Goal: Use online tool/utility: Utilize a website feature to perform a specific function

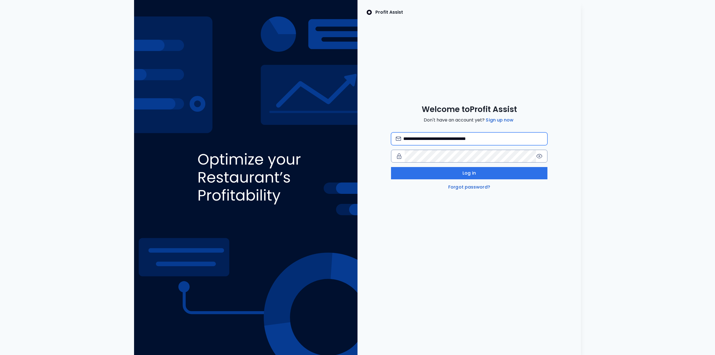
click at [417, 141] on input "**********" at bounding box center [472, 139] width 139 height 12
type input "**********"
click at [476, 170] on button "Log in" at bounding box center [469, 173] width 156 height 12
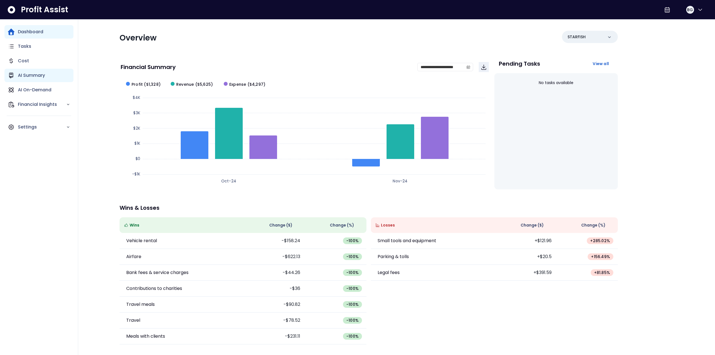
click at [46, 75] on div "AI Summary" at bounding box center [38, 75] width 69 height 13
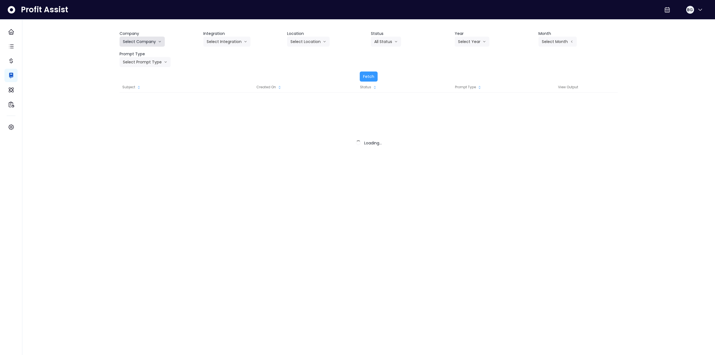
click at [134, 41] on button "Select Company" at bounding box center [142, 42] width 45 height 10
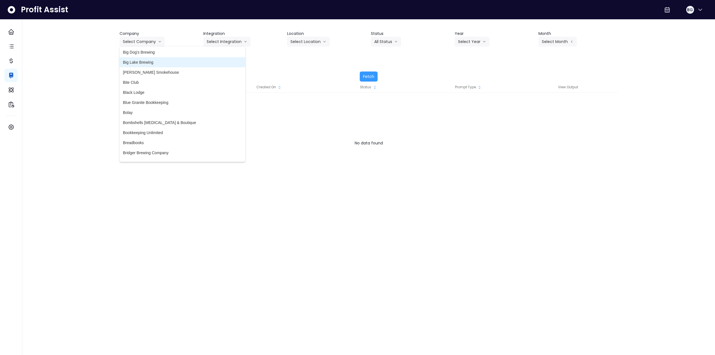
scroll to position [140, 0]
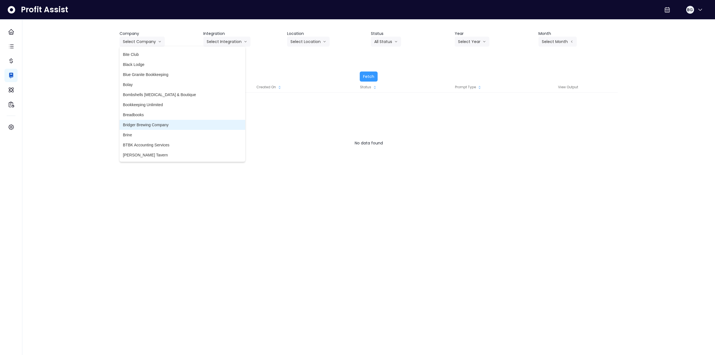
drag, startPoint x: 158, startPoint y: 124, endPoint x: 161, endPoint y: 124, distance: 2.8
click at [159, 124] on span "Bridger Brewing Company" at bounding box center [182, 125] width 119 height 6
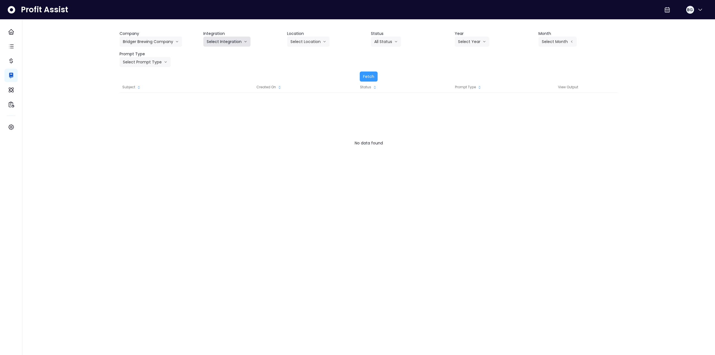
click at [228, 43] on button "Select Integration" at bounding box center [226, 42] width 47 height 10
click at [220, 56] on span "Bridger Brewing Company" at bounding box center [230, 54] width 46 height 6
click at [301, 46] on button "Select Location" at bounding box center [308, 42] width 42 height 10
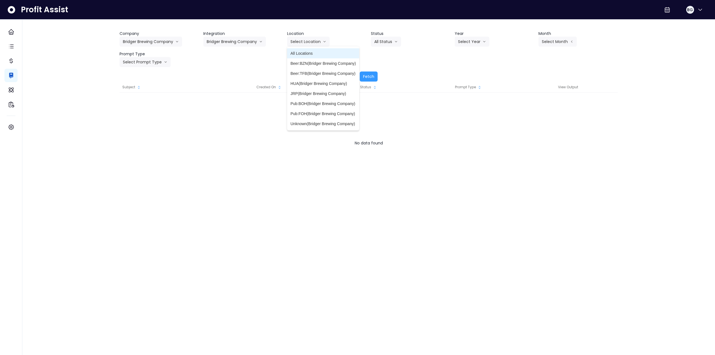
click at [317, 55] on span "All Locations" at bounding box center [323, 54] width 65 height 6
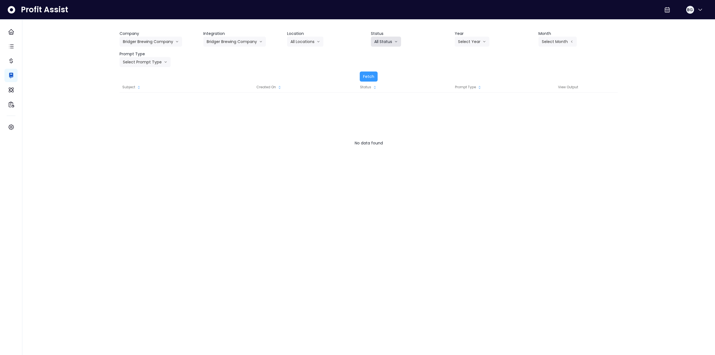
click at [382, 43] on button "All Status" at bounding box center [386, 42] width 30 height 10
click at [475, 59] on div "Company Bridger Brewing Company 86 Costs Asti Bagel Cafe Balance Grille Bald Gi…" at bounding box center [369, 49] width 498 height 36
click at [471, 41] on button "Select Year" at bounding box center [472, 42] width 35 height 10
click at [464, 74] on span "2025" at bounding box center [462, 74] width 9 height 6
drag, startPoint x: 554, startPoint y: 42, endPoint x: 554, endPoint y: 46, distance: 3.1
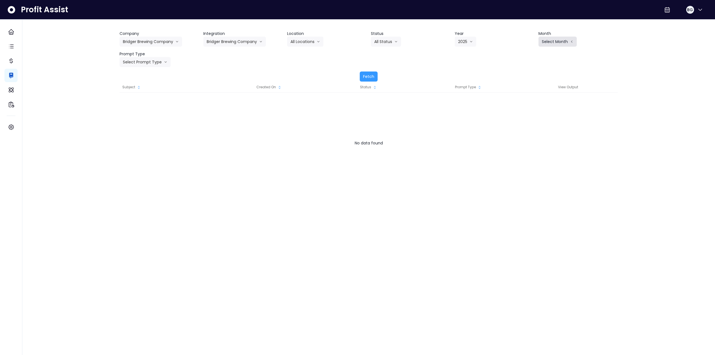
click at [554, 42] on button "Select Month" at bounding box center [558, 42] width 38 height 10
click at [528, 124] on span "Sept" at bounding box center [529, 124] width 11 height 6
click at [136, 61] on button "Select Prompt Type" at bounding box center [145, 62] width 51 height 10
click at [139, 114] on span "Monthly Summary" at bounding box center [139, 114] width 32 height 6
click at [49, 90] on p "AI On-Demand" at bounding box center [35, 90] width 34 height 7
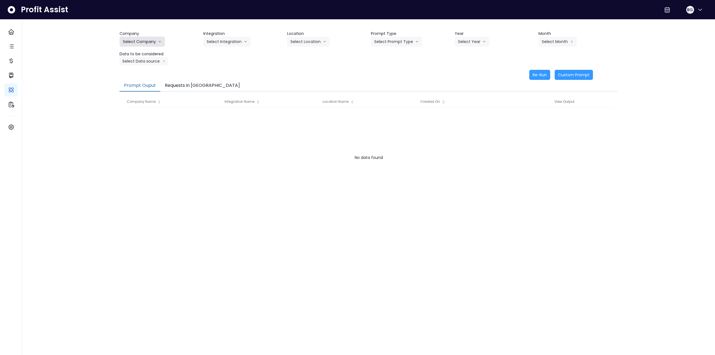
click at [132, 42] on button "Select Company" at bounding box center [142, 42] width 45 height 10
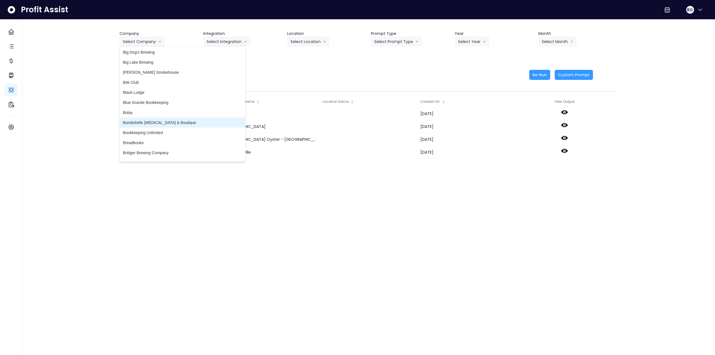
scroll to position [140, 0]
click at [165, 129] on li "Bridger Brewing Company" at bounding box center [183, 125] width 126 height 10
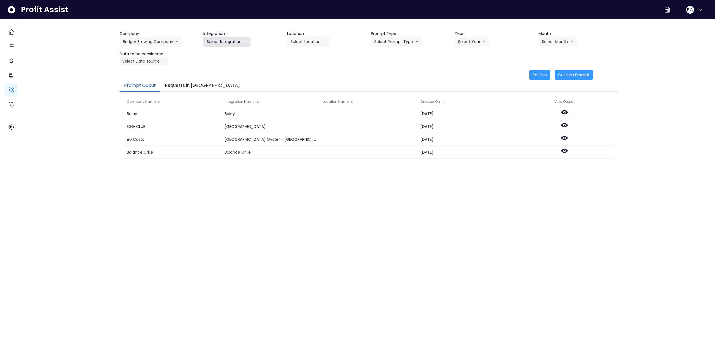
click at [226, 41] on button "Select Integration" at bounding box center [226, 42] width 47 height 10
click at [226, 53] on span "Bridger Brewing Company" at bounding box center [230, 54] width 46 height 6
click at [306, 41] on button "Select Location" at bounding box center [308, 42] width 42 height 10
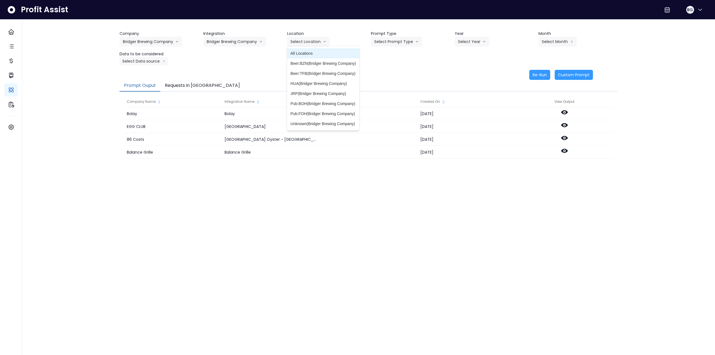
drag, startPoint x: 308, startPoint y: 55, endPoint x: 340, endPoint y: 54, distance: 31.3
click at [312, 55] on span "All Locations" at bounding box center [323, 54] width 65 height 6
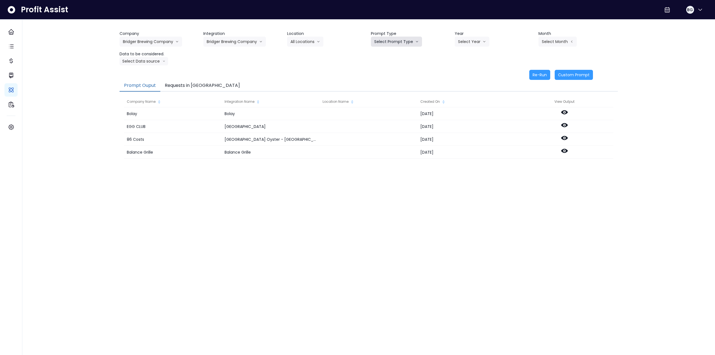
click at [391, 44] on button "Select Prompt Type" at bounding box center [396, 42] width 51 height 10
click at [389, 85] on span "Monthly Summary" at bounding box center [390, 84] width 32 height 6
click at [473, 38] on button "Select Year" at bounding box center [472, 42] width 35 height 10
click at [459, 73] on span "2025" at bounding box center [462, 74] width 9 height 6
click at [560, 44] on button "Select Month" at bounding box center [558, 42] width 38 height 10
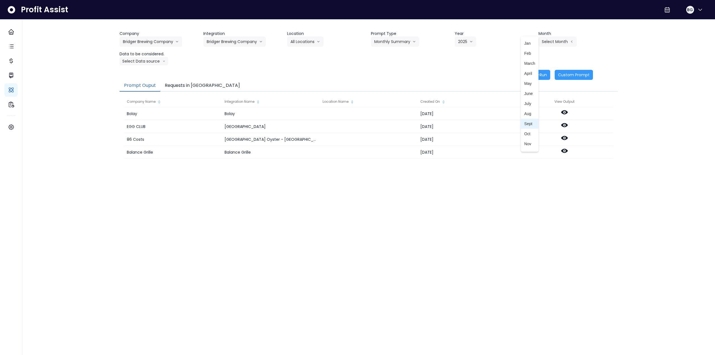
click at [527, 123] on span "Sept" at bounding box center [529, 124] width 11 height 6
click at [145, 59] on button "Select Data source" at bounding box center [144, 61] width 49 height 8
click at [148, 70] on span "Comparison overtime" at bounding box center [141, 72] width 37 height 6
click at [541, 76] on button "Re-Run" at bounding box center [539, 75] width 21 height 10
click at [143, 63] on button "Comparison overtime" at bounding box center [147, 61] width 54 height 8
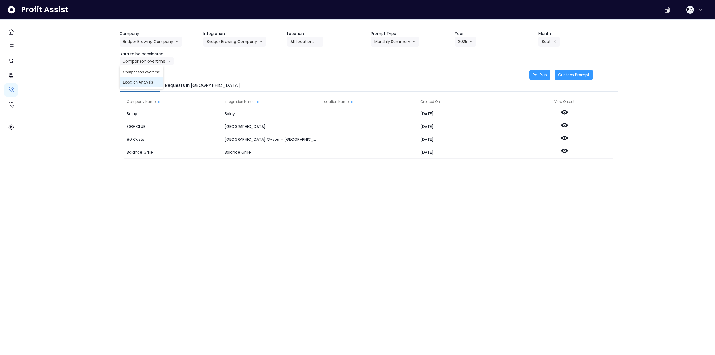
drag, startPoint x: 141, startPoint y: 83, endPoint x: 266, endPoint y: 77, distance: 125.3
click at [141, 83] on span "Location Analysis" at bounding box center [141, 82] width 37 height 6
click at [542, 73] on button "Re-Run" at bounding box center [539, 75] width 21 height 10
click at [245, 41] on button "Bridger Brewing Company" at bounding box center [234, 42] width 63 height 10
click at [232, 61] on span "Jackrabbit Pub" at bounding box center [230, 64] width 46 height 6
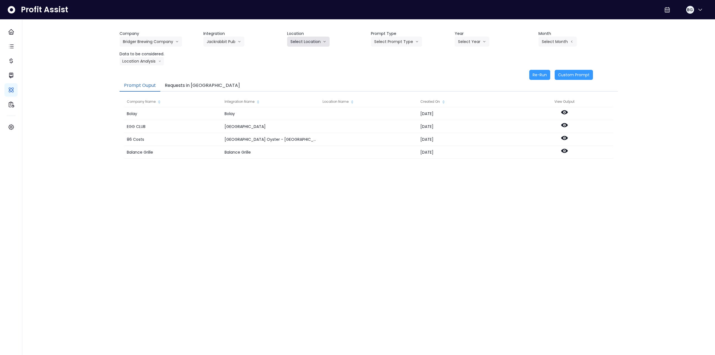
click at [323, 42] on icon "arrow down line" at bounding box center [324, 42] width 3 height 6
drag, startPoint x: 305, startPoint y: 56, endPoint x: 320, endPoint y: 53, distance: 16.0
click at [306, 55] on span "All Locations" at bounding box center [302, 54] width 22 height 6
click at [388, 43] on button "Select Prompt Type" at bounding box center [396, 42] width 51 height 10
drag, startPoint x: 386, startPoint y: 86, endPoint x: 433, endPoint y: 57, distance: 55.5
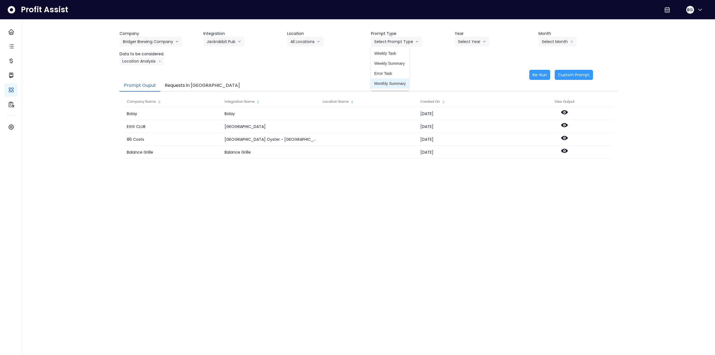
click at [388, 85] on span "Monthly Summary" at bounding box center [390, 84] width 32 height 6
click at [459, 42] on button "Select Year" at bounding box center [472, 42] width 35 height 10
click at [461, 76] on span "2025" at bounding box center [462, 74] width 9 height 6
click at [555, 41] on button "Select Month" at bounding box center [558, 42] width 38 height 10
click at [521, 122] on li "Sept" at bounding box center [530, 124] width 18 height 10
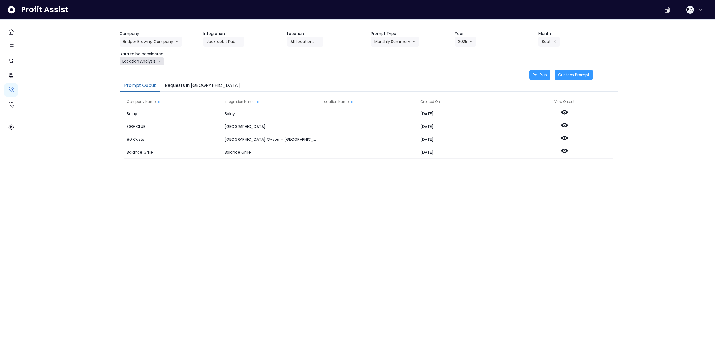
click at [137, 58] on button "Location Analysis" at bounding box center [142, 61] width 44 height 8
click at [138, 70] on span "Comparison overtime" at bounding box center [141, 72] width 37 height 6
click at [543, 74] on button "Re-Run" at bounding box center [539, 75] width 21 height 10
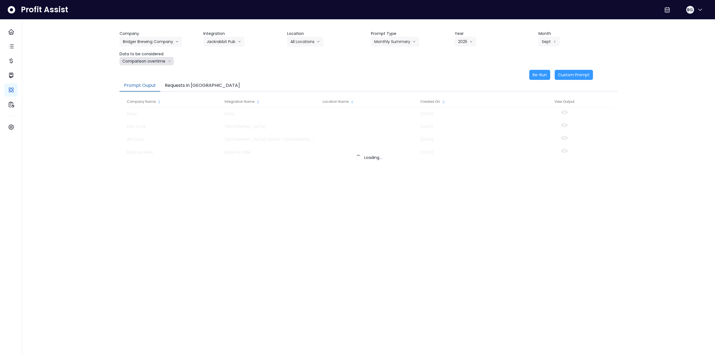
click at [157, 61] on button "Comparison overtime" at bounding box center [147, 61] width 54 height 8
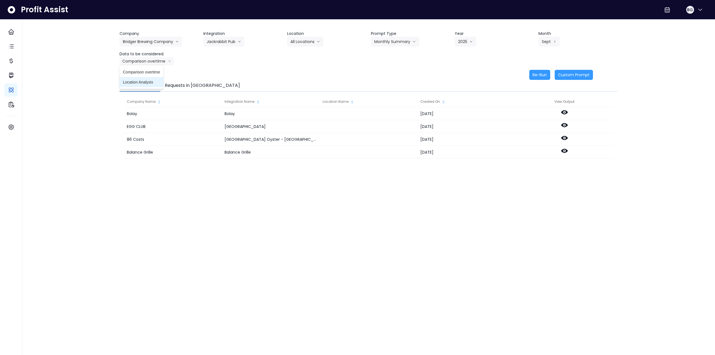
click at [148, 79] on span "Location Analysis" at bounding box center [141, 82] width 37 height 6
click at [538, 74] on button "Re-Run" at bounding box center [539, 75] width 21 height 10
click at [138, 41] on button "Bridger Brewing Company" at bounding box center [151, 42] width 63 height 10
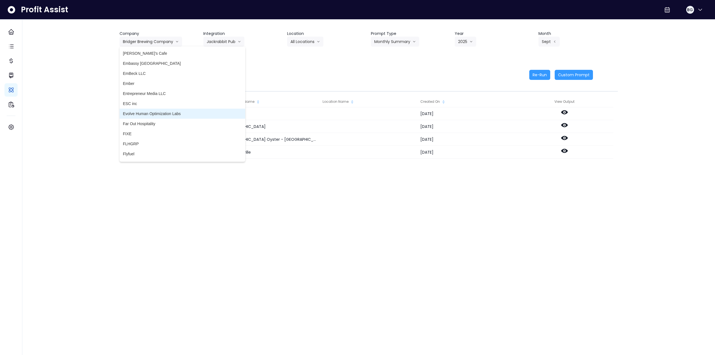
scroll to position [531, 0]
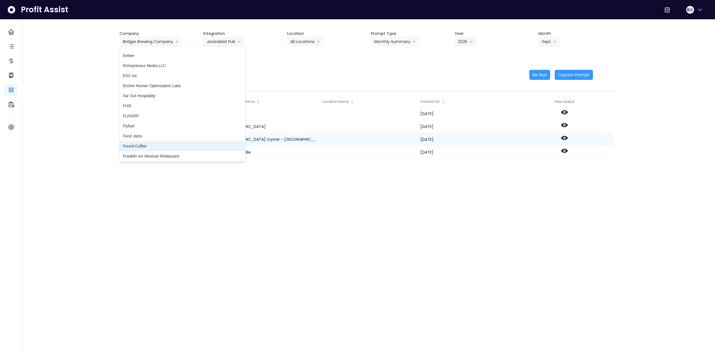
drag, startPoint x: 157, startPoint y: 145, endPoint x: 166, endPoint y: 133, distance: 14.8
click at [158, 145] on span "Found Coffee" at bounding box center [182, 146] width 119 height 6
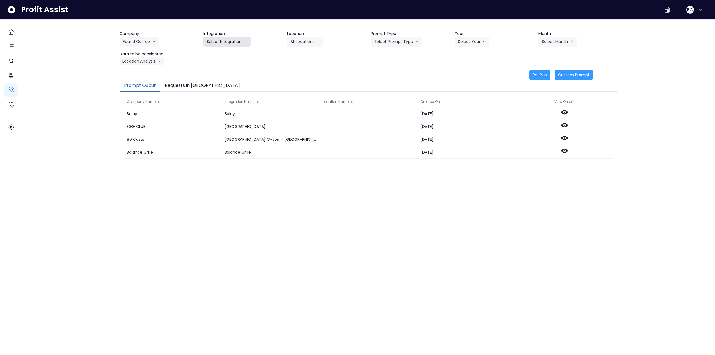
click at [221, 41] on button "Select Integration" at bounding box center [226, 42] width 47 height 10
drag, startPoint x: 217, startPoint y: 54, endPoint x: 290, endPoint y: 42, distance: 73.8
click at [219, 53] on span "Quickbooks Online" at bounding box center [223, 54] width 33 height 6
click at [308, 41] on button "Select Location" at bounding box center [308, 42] width 42 height 10
drag, startPoint x: 308, startPoint y: 53, endPoint x: 373, endPoint y: 43, distance: 66.1
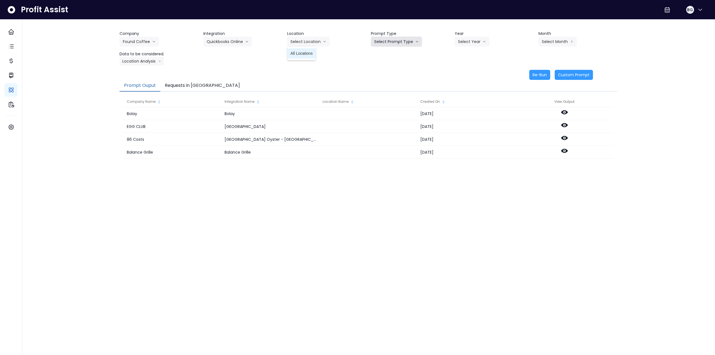
click at [310, 53] on span "All Locations" at bounding box center [302, 54] width 22 height 6
click at [385, 42] on button "Select Prompt Type" at bounding box center [396, 42] width 51 height 10
click at [388, 82] on span "Monthly Summary" at bounding box center [390, 84] width 32 height 6
click at [462, 41] on button "Select Year" at bounding box center [472, 42] width 35 height 10
drag, startPoint x: 458, startPoint y: 76, endPoint x: 486, endPoint y: 66, distance: 29.2
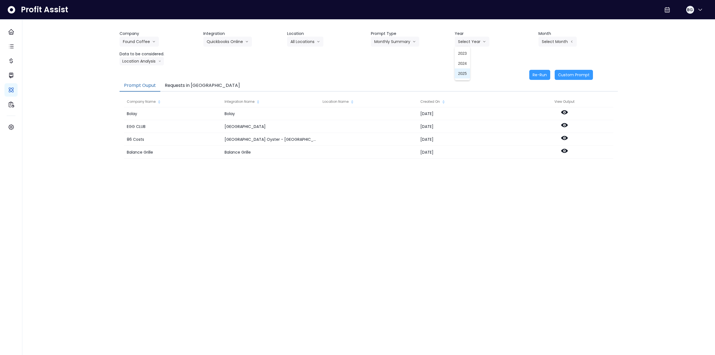
click at [458, 76] on li "2025" at bounding box center [462, 73] width 15 height 10
click at [540, 45] on button "Select Month" at bounding box center [558, 42] width 38 height 10
click at [526, 114] on span "Aug" at bounding box center [529, 114] width 11 height 6
click at [139, 60] on button "Location Analysis" at bounding box center [142, 61] width 44 height 8
drag, startPoint x: 143, startPoint y: 71, endPoint x: 304, endPoint y: 73, distance: 160.7
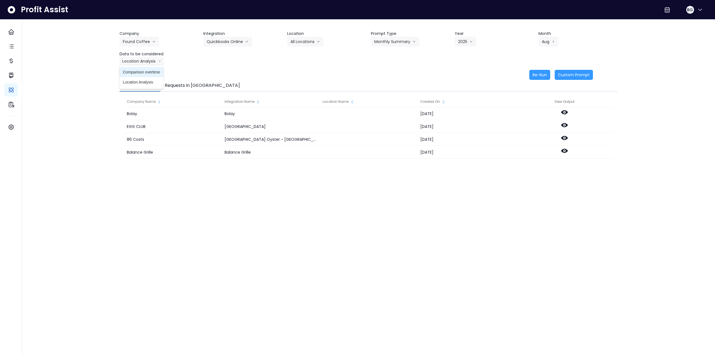
click at [145, 71] on span "Comparison overtime" at bounding box center [141, 72] width 37 height 6
click at [542, 73] on button "Re-Run" at bounding box center [539, 75] width 21 height 10
click at [133, 41] on button "Found Coffee" at bounding box center [139, 42] width 39 height 10
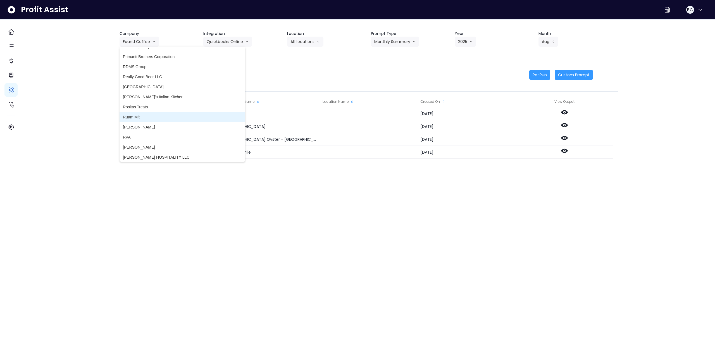
scroll to position [1118, 0]
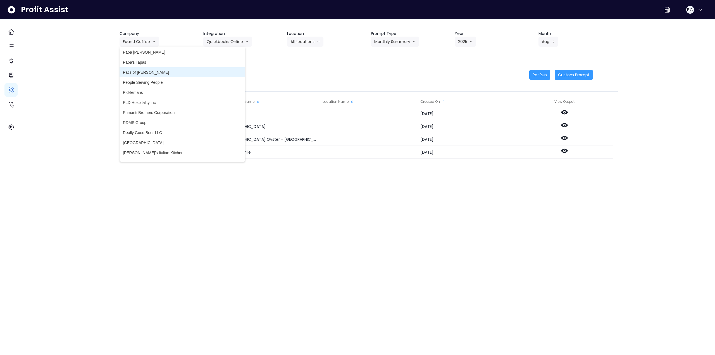
click at [149, 70] on span "Pat's of [PERSON_NAME]" at bounding box center [182, 73] width 119 height 6
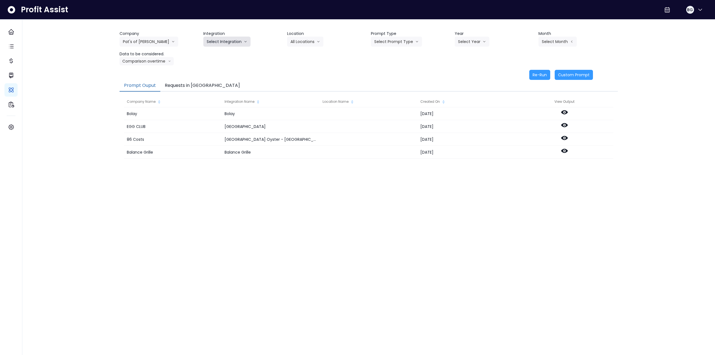
click at [241, 44] on button "Select Integration" at bounding box center [226, 42] width 47 height 10
drag, startPoint x: 233, startPoint y: 52, endPoint x: 299, endPoint y: 42, distance: 66.9
click at [236, 52] on span "QuickBooks Online" at bounding box center [223, 54] width 33 height 6
click at [307, 41] on button "Select Location" at bounding box center [308, 42] width 42 height 10
drag, startPoint x: 304, startPoint y: 53, endPoint x: 369, endPoint y: 48, distance: 65.5
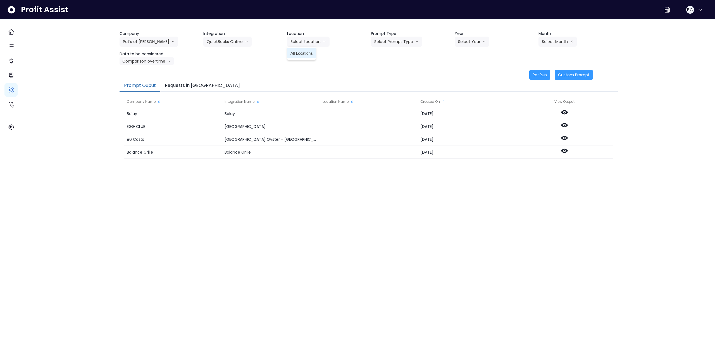
click at [307, 53] on span "All Locations" at bounding box center [302, 54] width 22 height 6
click at [389, 44] on button "Select Prompt Type" at bounding box center [396, 42] width 51 height 10
drag, startPoint x: 385, startPoint y: 84, endPoint x: 433, endPoint y: 59, distance: 53.9
click at [387, 83] on span "Monthly Summary" at bounding box center [390, 84] width 32 height 6
click at [468, 45] on button "Select Year" at bounding box center [472, 42] width 35 height 10
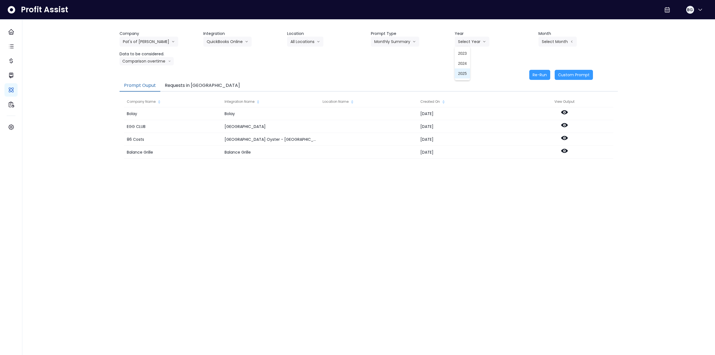
drag, startPoint x: 463, startPoint y: 74, endPoint x: 496, endPoint y: 63, distance: 35.1
click at [464, 74] on span "2025" at bounding box center [462, 74] width 9 height 6
click at [562, 40] on button "Select Month" at bounding box center [558, 42] width 38 height 10
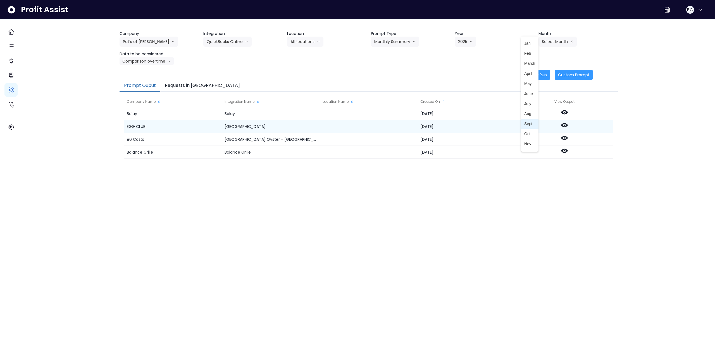
click at [527, 123] on span "Sept" at bounding box center [529, 124] width 11 height 6
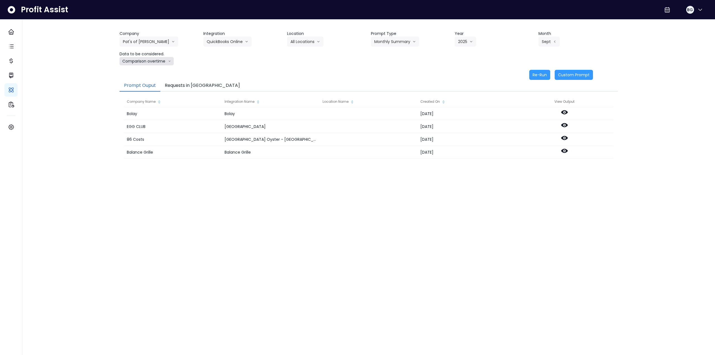
click at [144, 61] on button "Comparison overtime" at bounding box center [147, 61] width 54 height 8
click at [147, 71] on span "Comparison overtime" at bounding box center [141, 72] width 37 height 6
click at [534, 76] on button "Re-Run" at bounding box center [539, 75] width 21 height 10
click at [140, 41] on button "Pat's of [PERSON_NAME]" at bounding box center [149, 42] width 59 height 10
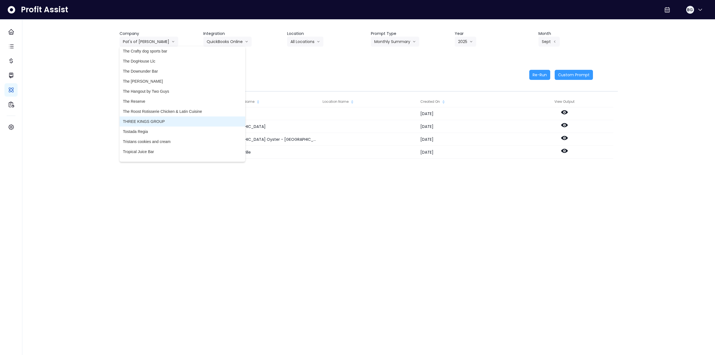
scroll to position [1453, 0]
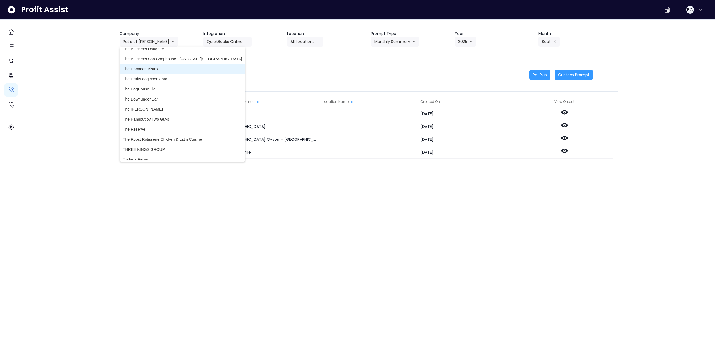
click at [161, 70] on span "The Common Bistro" at bounding box center [182, 69] width 119 height 6
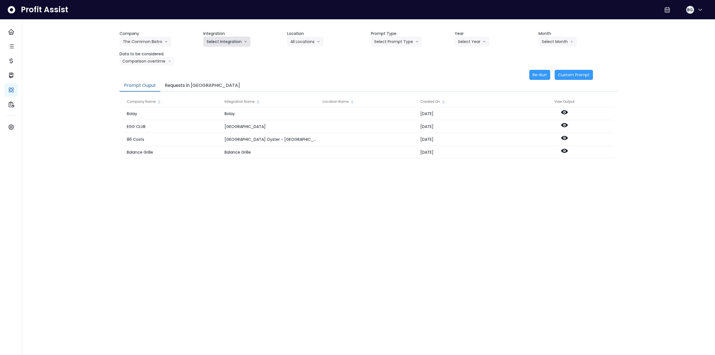
click at [230, 44] on button "Select Integration" at bounding box center [226, 42] width 47 height 10
drag, startPoint x: 227, startPoint y: 52, endPoint x: 294, endPoint y: 47, distance: 66.9
click at [230, 53] on span "The Common Bistro" at bounding box center [224, 54] width 35 height 6
click at [315, 45] on button "Select Location" at bounding box center [308, 42] width 42 height 10
drag, startPoint x: 312, startPoint y: 55, endPoint x: 321, endPoint y: 55, distance: 9.5
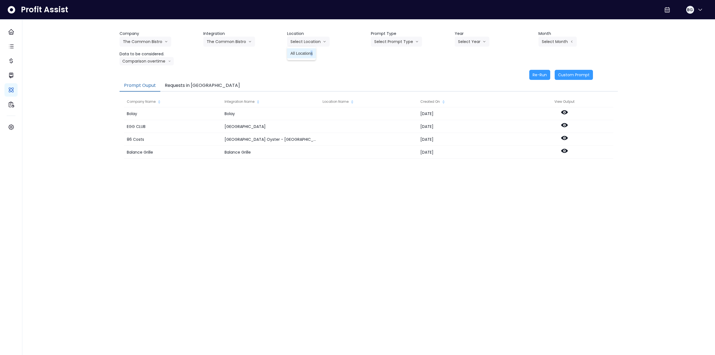
click at [319, 55] on div "Company The Common Bistro 86 Costs Asti Bagel Cafe Balance Grille Bald Ginger B…" at bounding box center [369, 48] width 498 height 35
click at [405, 44] on button "Select Prompt Type" at bounding box center [396, 42] width 51 height 10
drag, startPoint x: 395, startPoint y: 83, endPoint x: 421, endPoint y: 76, distance: 27.0
click at [398, 83] on span "Monthly Summary" at bounding box center [390, 84] width 32 height 6
click at [479, 43] on button "Select Year" at bounding box center [472, 42] width 35 height 10
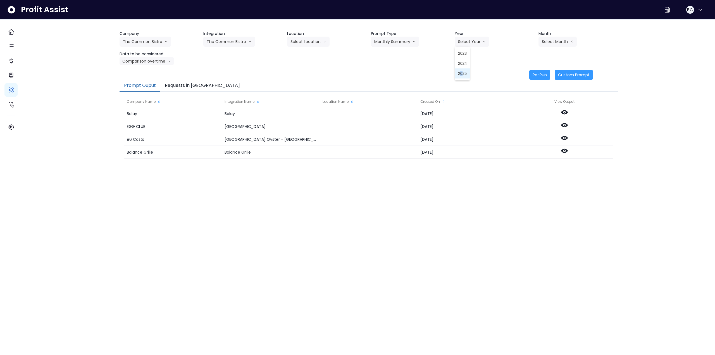
drag, startPoint x: 462, startPoint y: 75, endPoint x: 464, endPoint y: 75, distance: 2.9
click at [462, 75] on span "2025" at bounding box center [462, 74] width 9 height 6
click at [549, 44] on button "Select Month" at bounding box center [558, 42] width 38 height 10
click at [524, 125] on span "Sept" at bounding box center [529, 124] width 11 height 6
click at [142, 64] on button "Comparison overtime" at bounding box center [147, 61] width 54 height 8
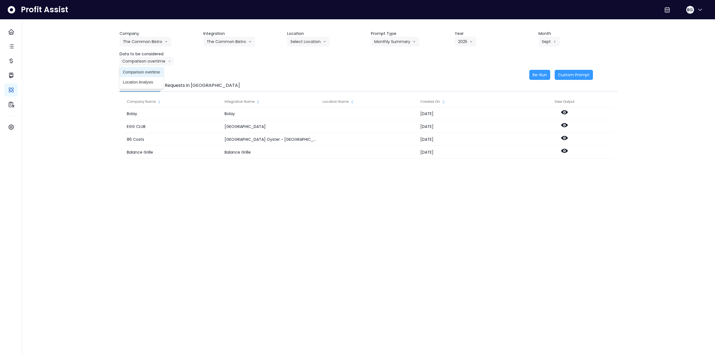
click at [142, 73] on span "Comparison overtime" at bounding box center [141, 72] width 37 height 6
click at [540, 74] on button "Re-Run" at bounding box center [539, 75] width 21 height 10
click at [129, 39] on button "The Common Bistro" at bounding box center [146, 42] width 52 height 10
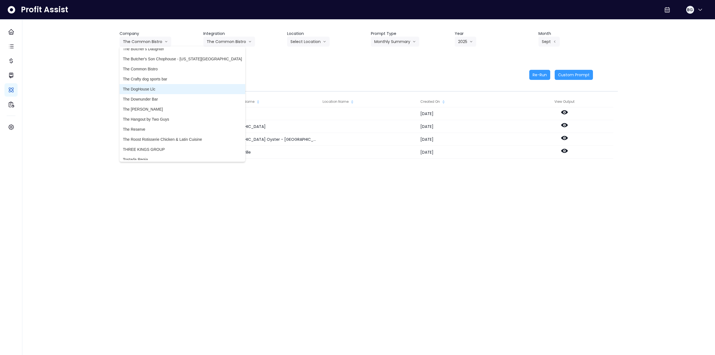
drag, startPoint x: 156, startPoint y: 89, endPoint x: 160, endPoint y: 88, distance: 4.6
click at [156, 89] on span "The DogHouse Llc" at bounding box center [182, 89] width 119 height 6
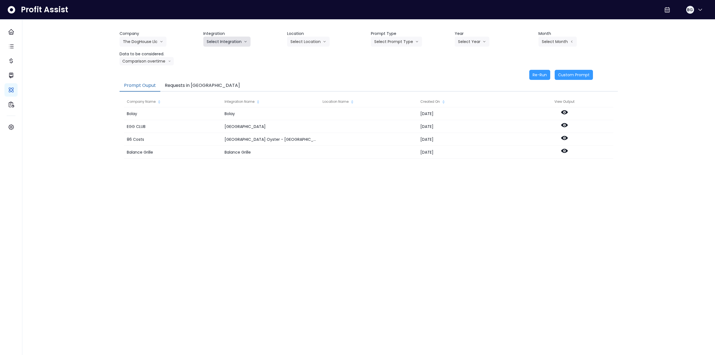
click at [225, 43] on button "Select Integration" at bounding box center [226, 42] width 47 height 10
click at [224, 51] on span "Quick Books Online" at bounding box center [224, 54] width 34 height 6
drag, startPoint x: 433, startPoint y: 37, endPoint x: 417, endPoint y: 39, distance: 16.0
click at [432, 37] on div "Prompt Type Select Prompt Type Weekly Task Weekly Summary Error Task Monthly Su…" at bounding box center [410, 39] width 79 height 16
click at [407, 40] on button "Select Prompt Type" at bounding box center [396, 42] width 51 height 10
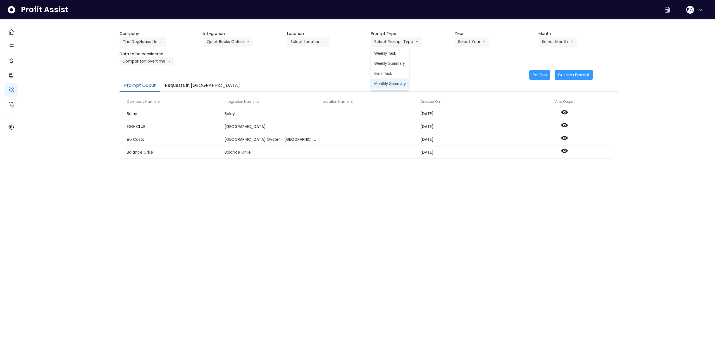
drag, startPoint x: 394, startPoint y: 85, endPoint x: 422, endPoint y: 70, distance: 31.9
click at [395, 85] on span "Monthly Summary" at bounding box center [390, 84] width 32 height 6
click at [471, 42] on button "Select Year" at bounding box center [472, 42] width 35 height 10
drag, startPoint x: 465, startPoint y: 74, endPoint x: 510, endPoint y: 64, distance: 46.2
click at [467, 74] on span "2025" at bounding box center [462, 74] width 9 height 6
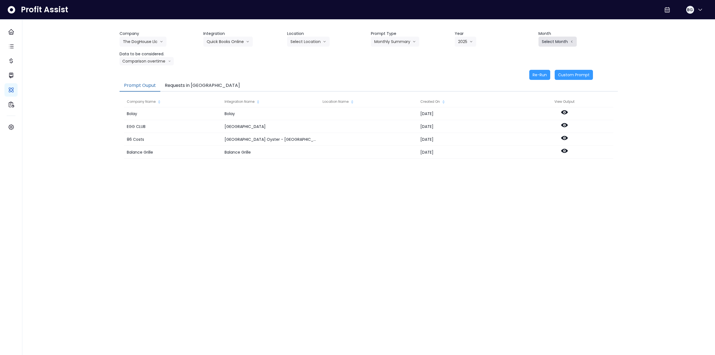
click at [547, 45] on button "Select Month" at bounding box center [558, 42] width 38 height 10
click at [524, 124] on span "Sept" at bounding box center [529, 124] width 11 height 6
click at [150, 64] on button "Comparison overtime" at bounding box center [147, 61] width 54 height 8
click at [147, 70] on span "Comparison overtime" at bounding box center [141, 72] width 37 height 6
click at [545, 75] on button "Re-Run" at bounding box center [539, 75] width 21 height 10
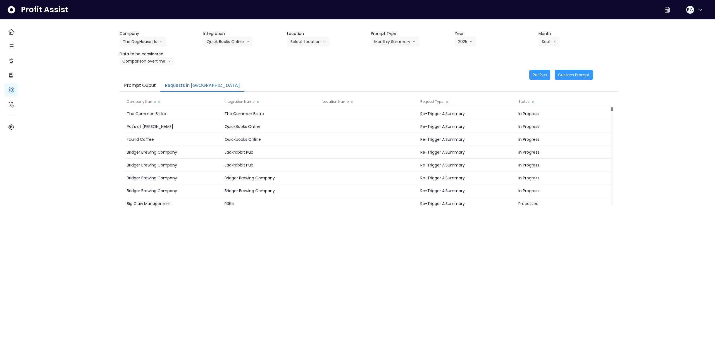
click at [188, 85] on button "Requests in [GEOGRAPHIC_DATA]" at bounding box center [202, 86] width 84 height 12
